Goal: Contribute content

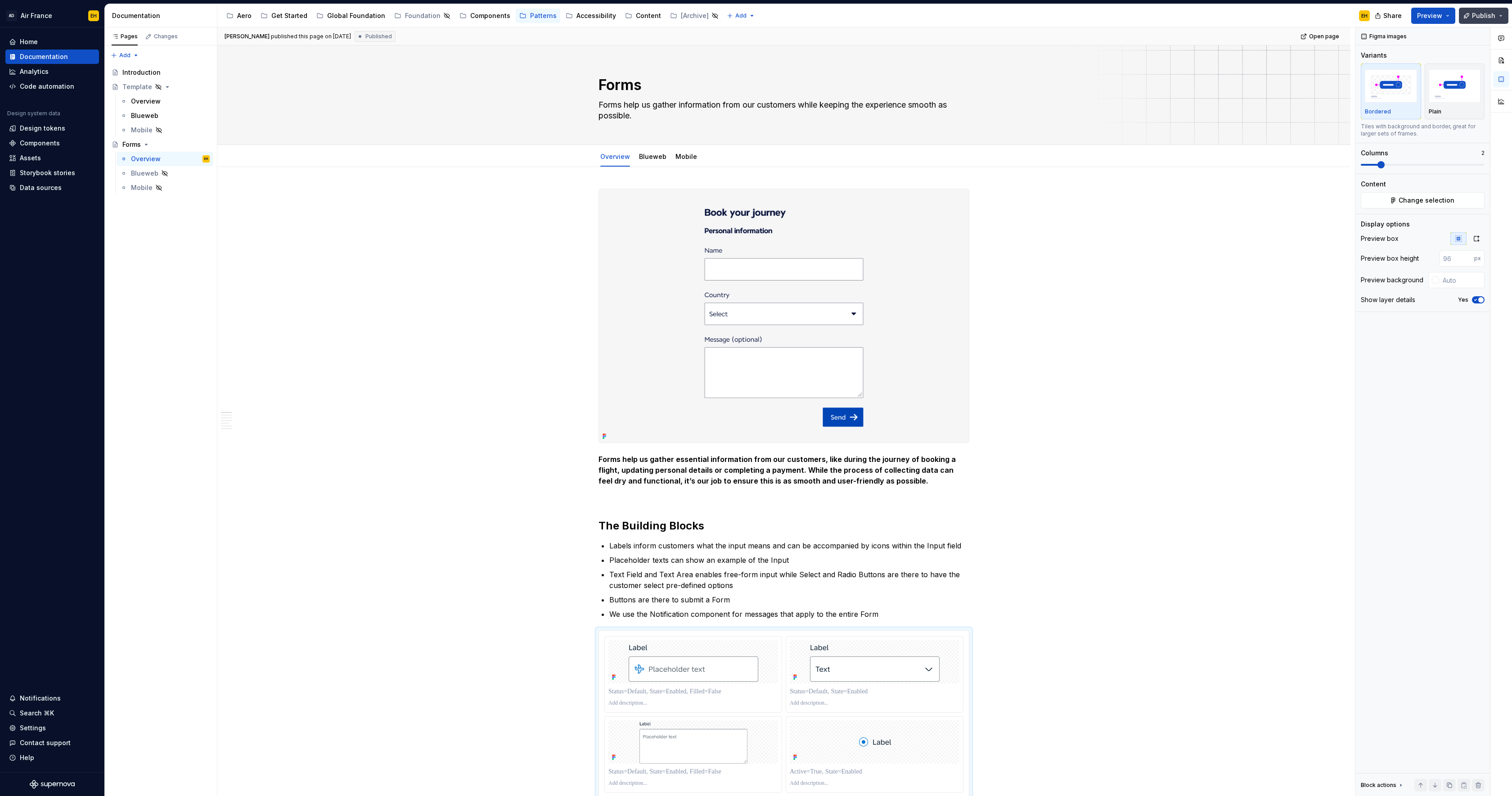
click at [1489, 13] on span "Publish" at bounding box center [1483, 16] width 23 height 9
click at [1445, 71] on button "Publish changes" at bounding box center [1397, 75] width 207 height 16
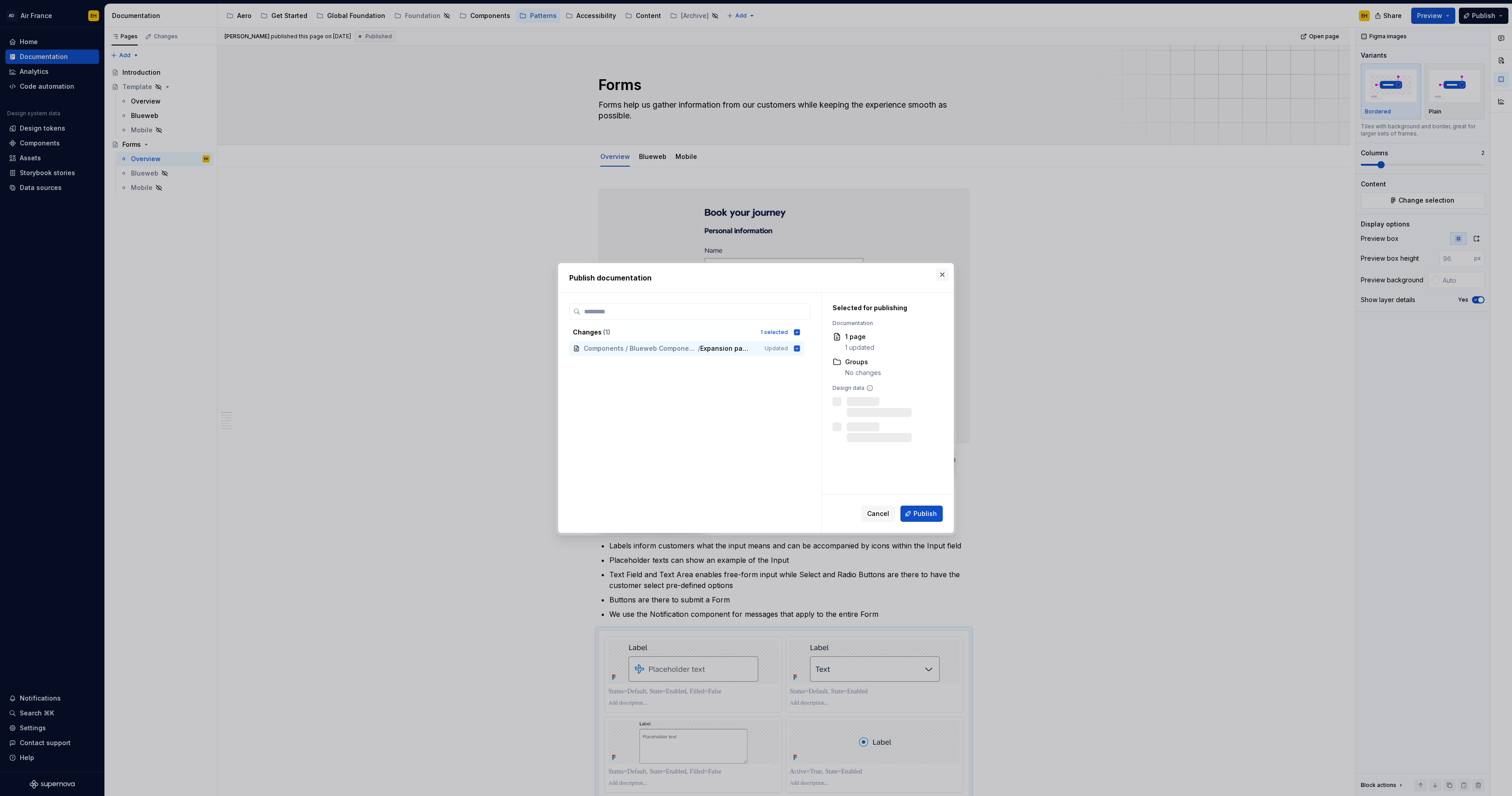
click at [941, 273] on button "button" at bounding box center [942, 274] width 13 height 13
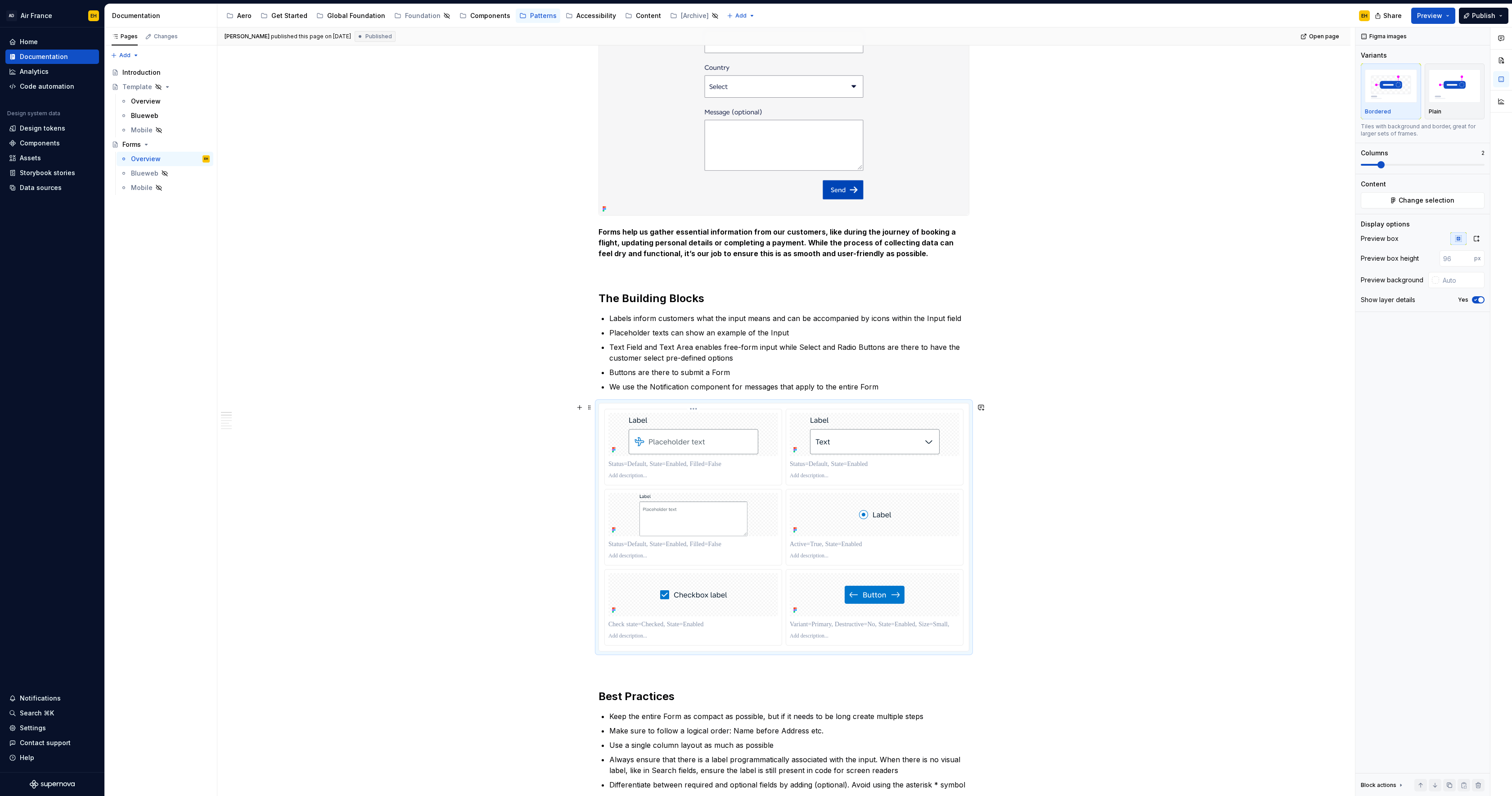
scroll to position [298, 0]
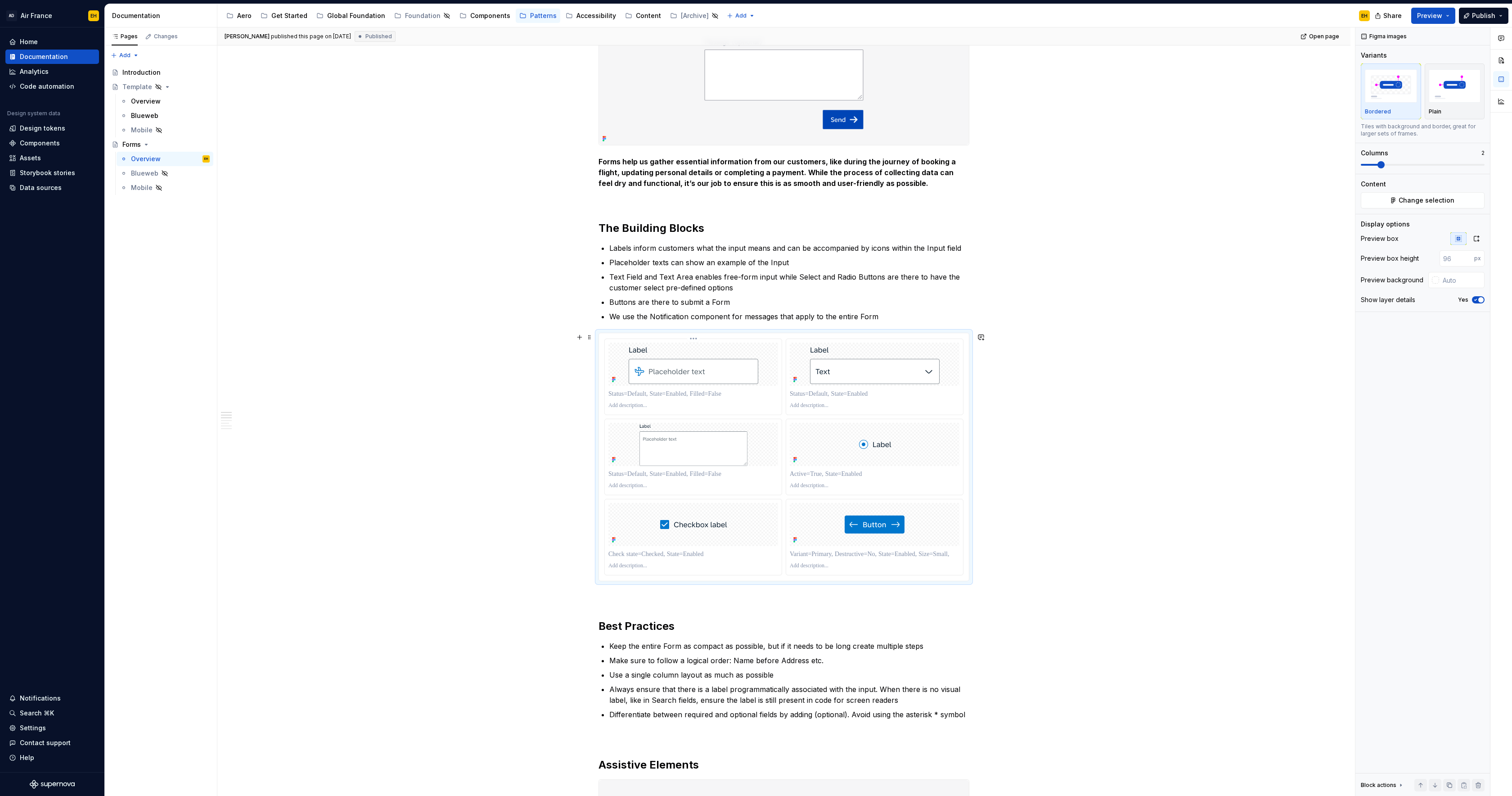
click at [705, 394] on p at bounding box center [693, 394] width 170 height 9
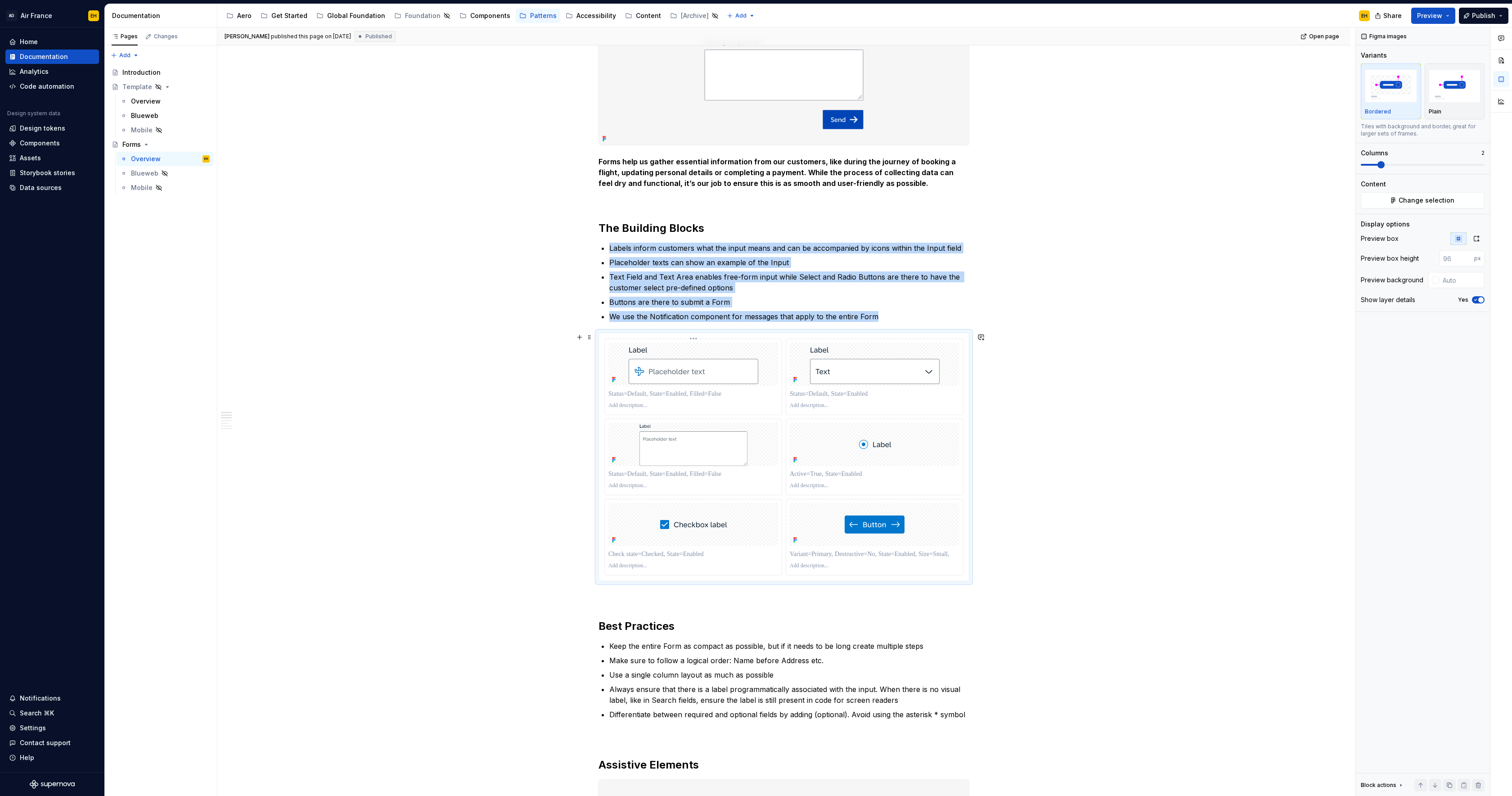
click at [774, 346] on div at bounding box center [693, 364] width 170 height 43
click at [1477, 301] on icon "button" at bounding box center [1476, 299] width 8 height 5
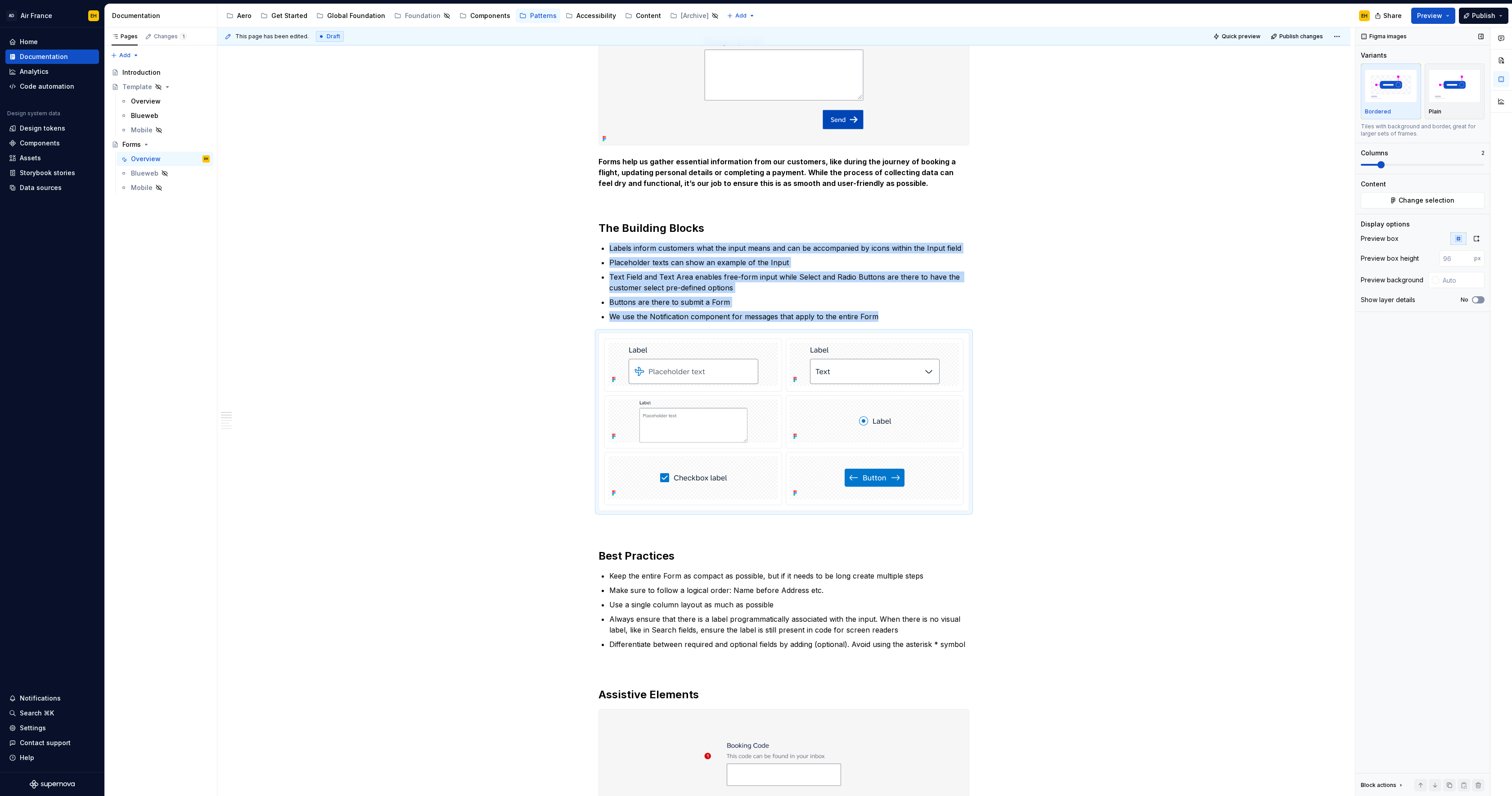
click at [1477, 301] on span "button" at bounding box center [1475, 299] width 5 height 5
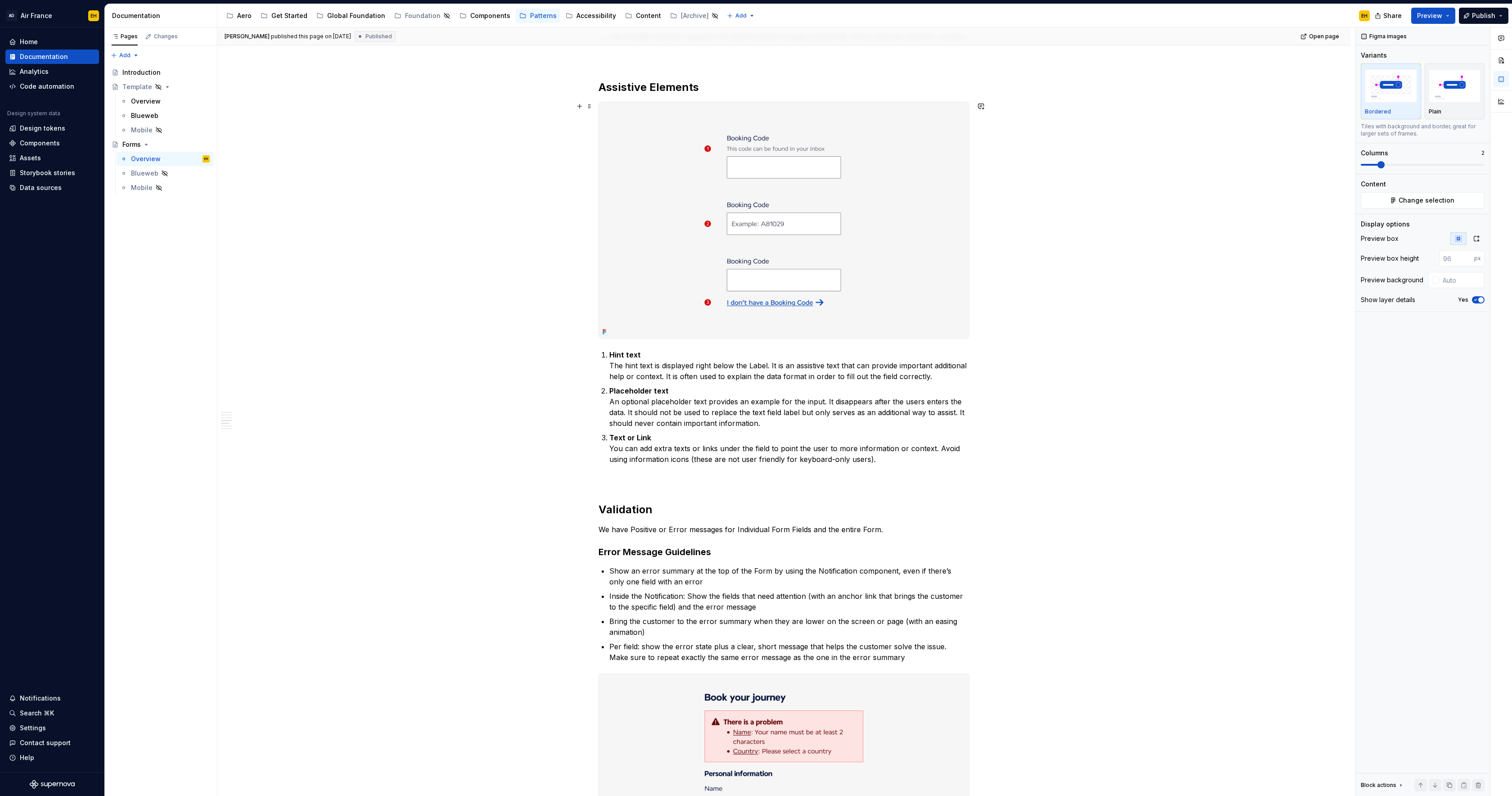
scroll to position [855, 0]
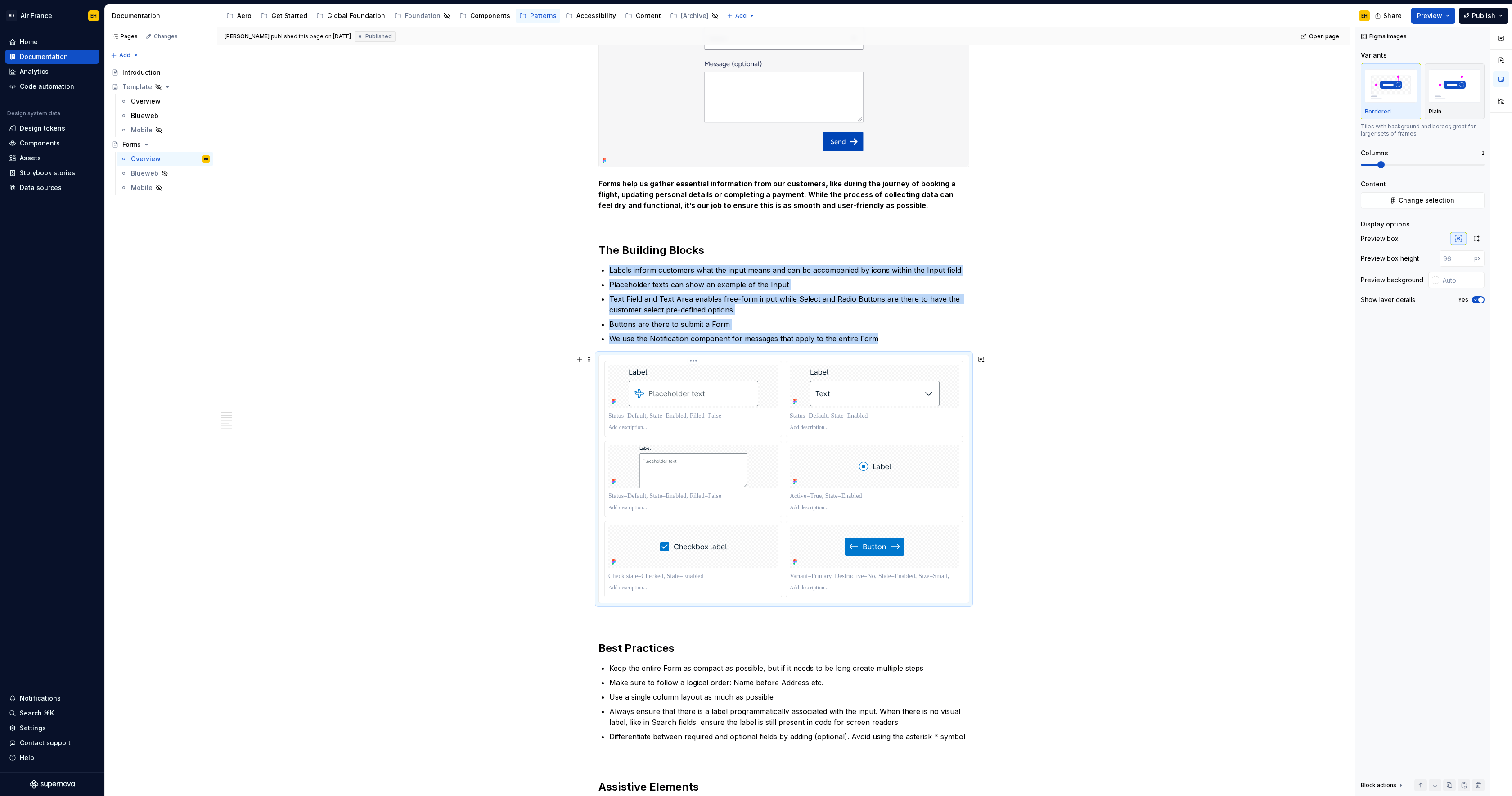
click at [696, 360] on html "AD Air France EH Home Documentation Analytics Code automation Design system dat…" at bounding box center [756, 398] width 1512 height 796
click at [728, 392] on div "Update Figma image" at bounding box center [739, 390] width 66 height 9
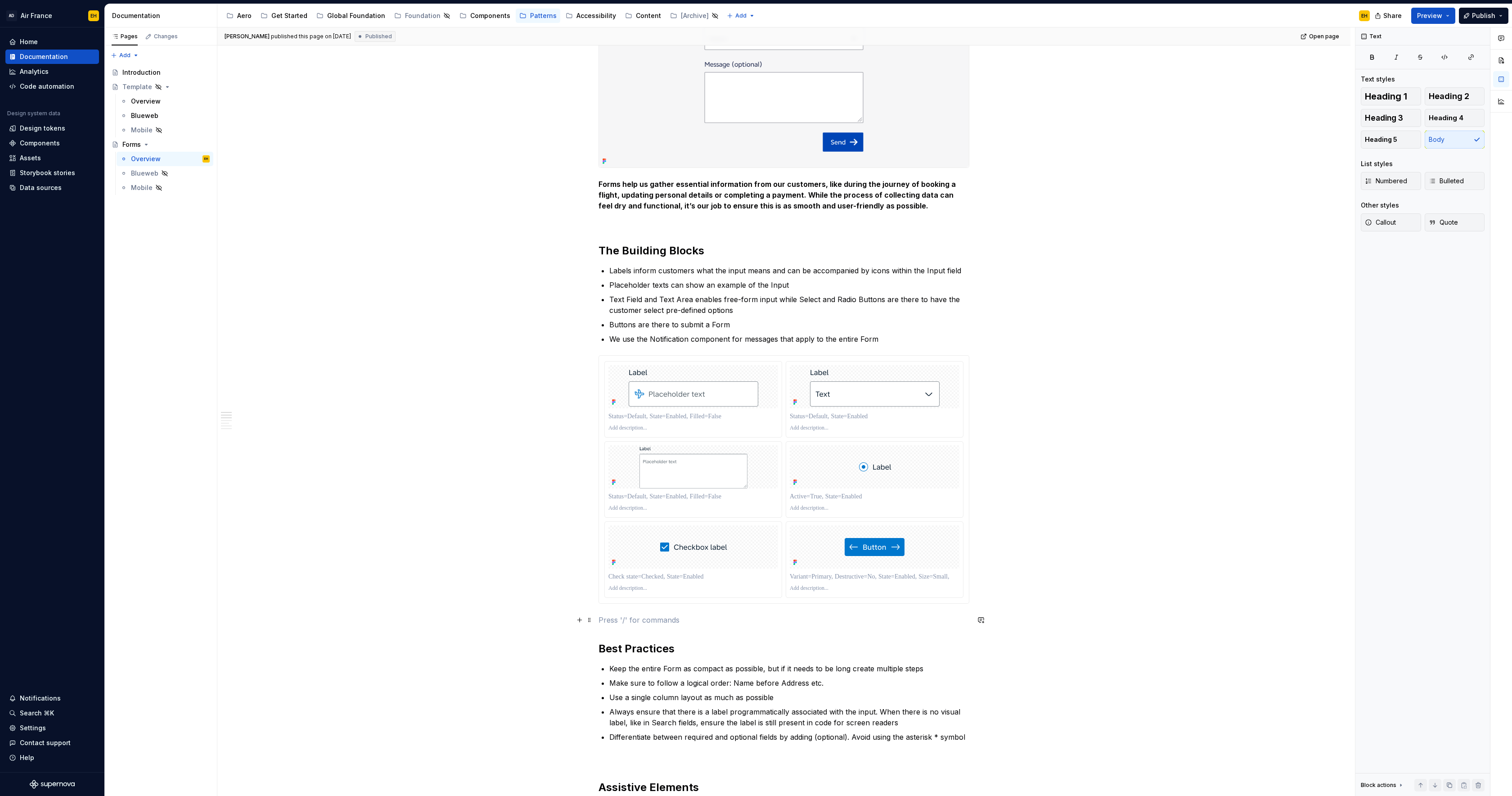
click at [653, 622] on p at bounding box center [784, 620] width 371 height 11
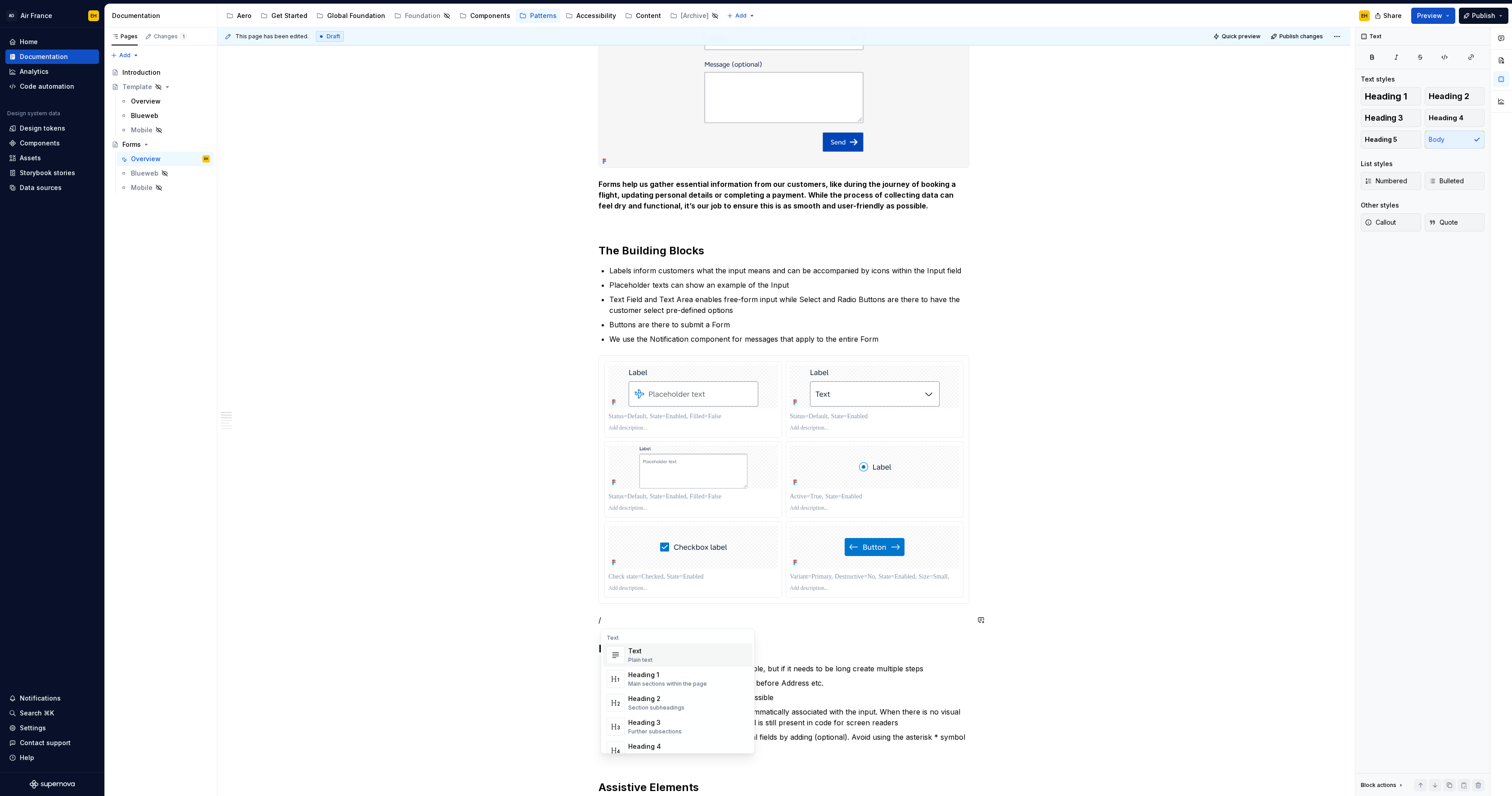
type textarea "*"
click at [671, 717] on div "Display components and variants from Figma" at bounding box center [688, 720] width 121 height 8
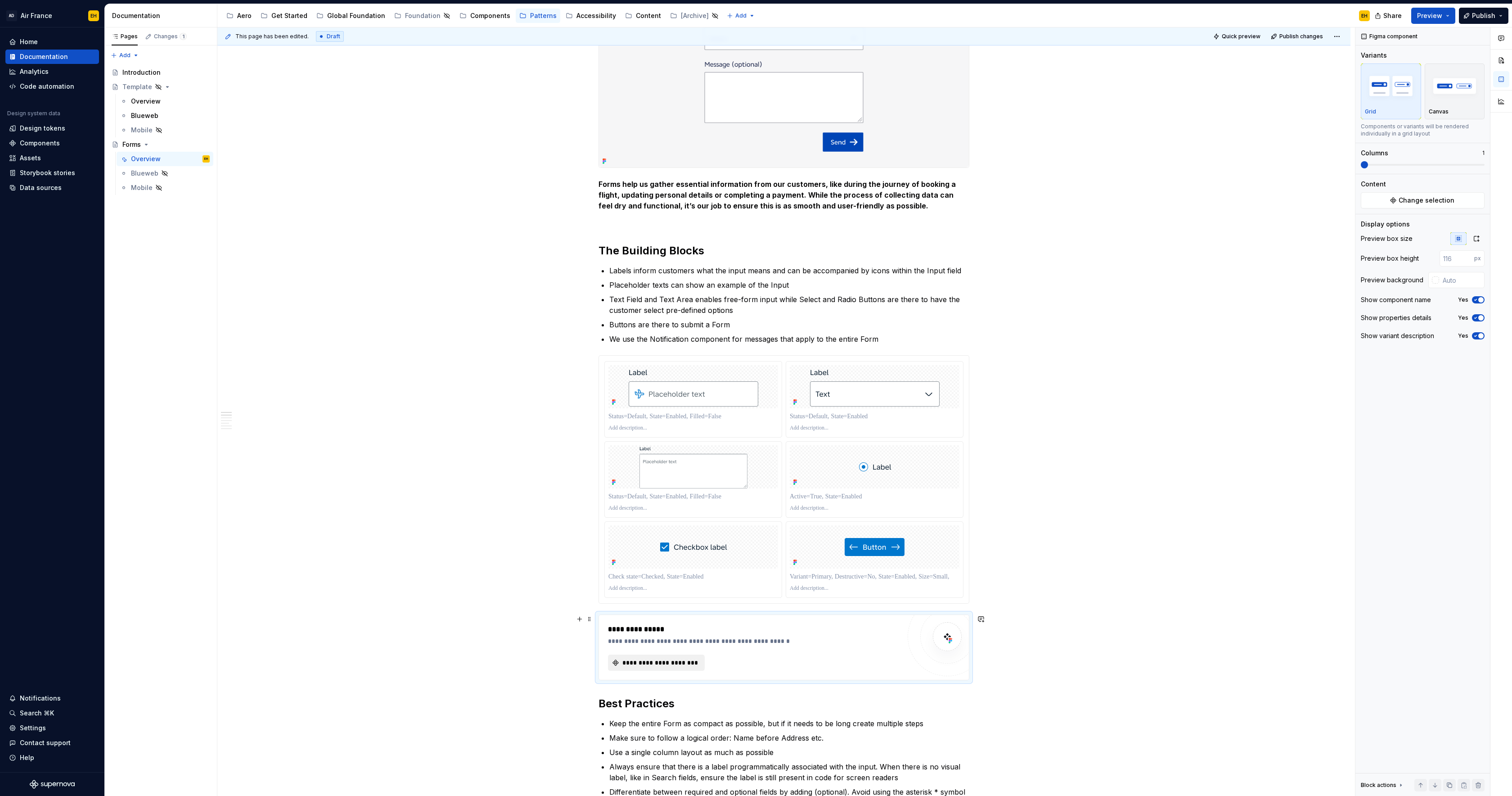
click at [677, 664] on span "**********" at bounding box center [660, 662] width 78 height 9
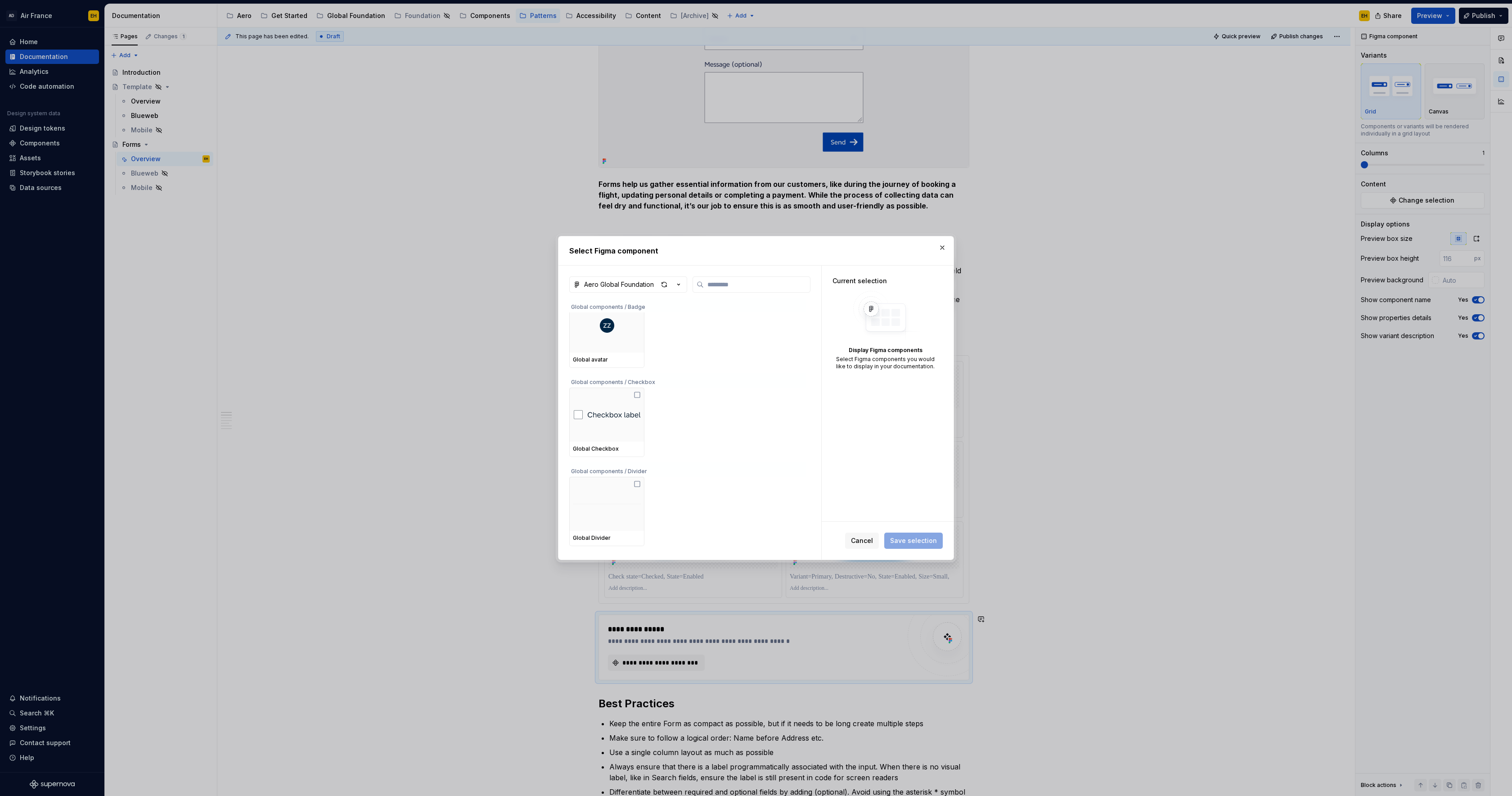
scroll to position [0, 0]
click at [666, 285] on div "button" at bounding box center [664, 284] width 13 height 13
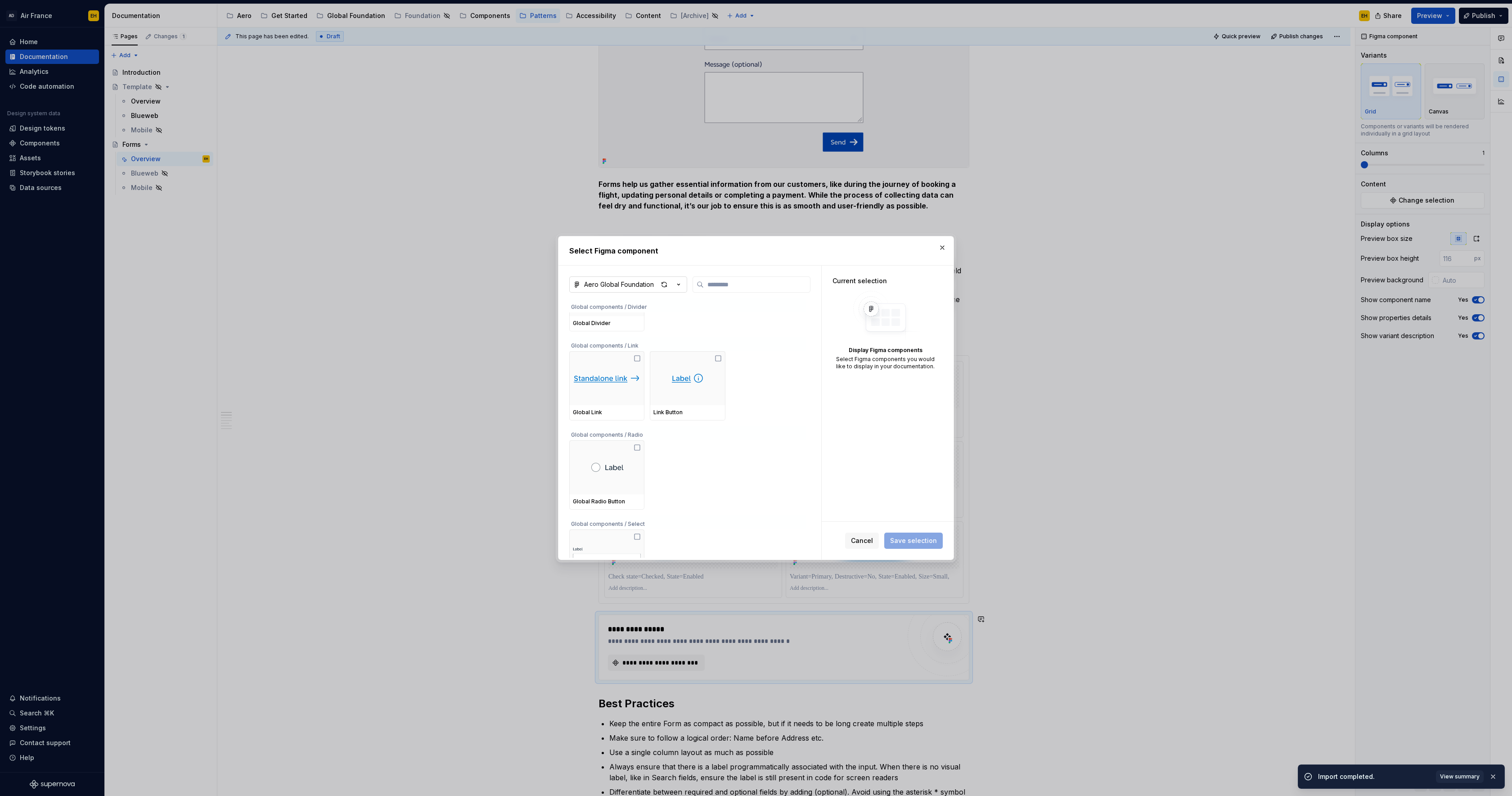
scroll to position [491, 0]
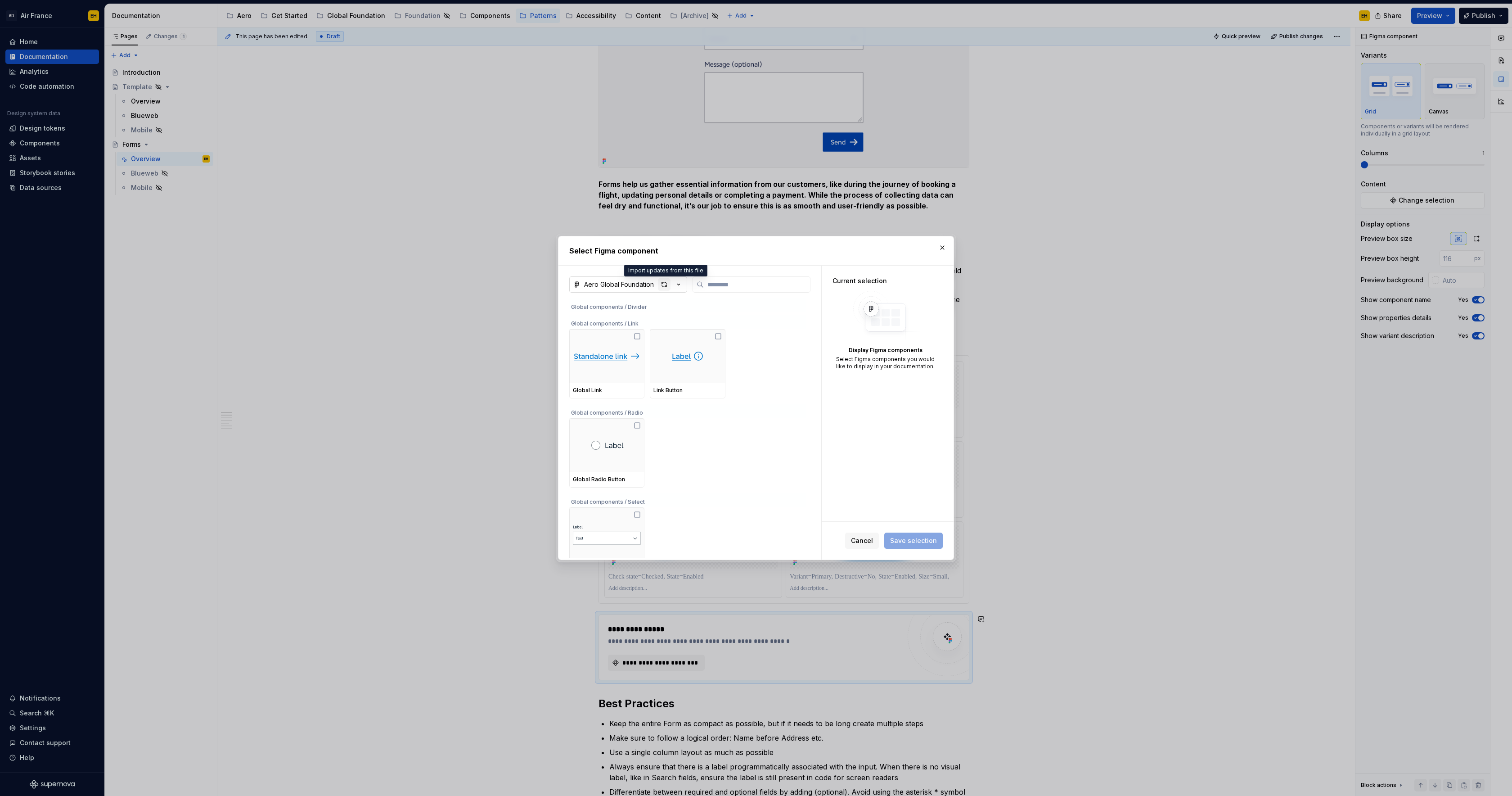
click at [666, 285] on div "button" at bounding box center [664, 284] width 13 height 13
click at [664, 285] on div "button" at bounding box center [664, 284] width 13 height 13
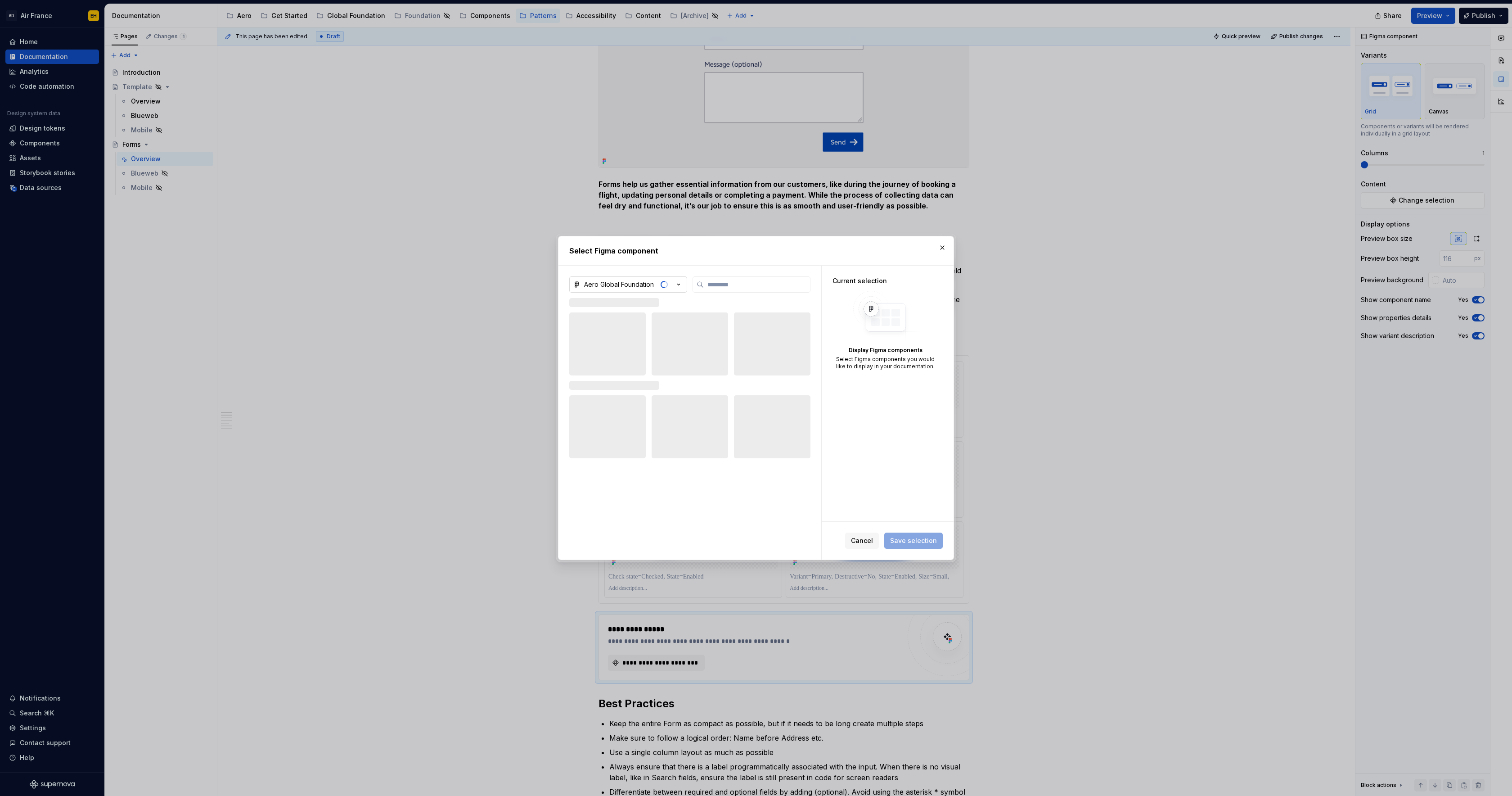
type textarea "*"
